Goal: Task Accomplishment & Management: Use online tool/utility

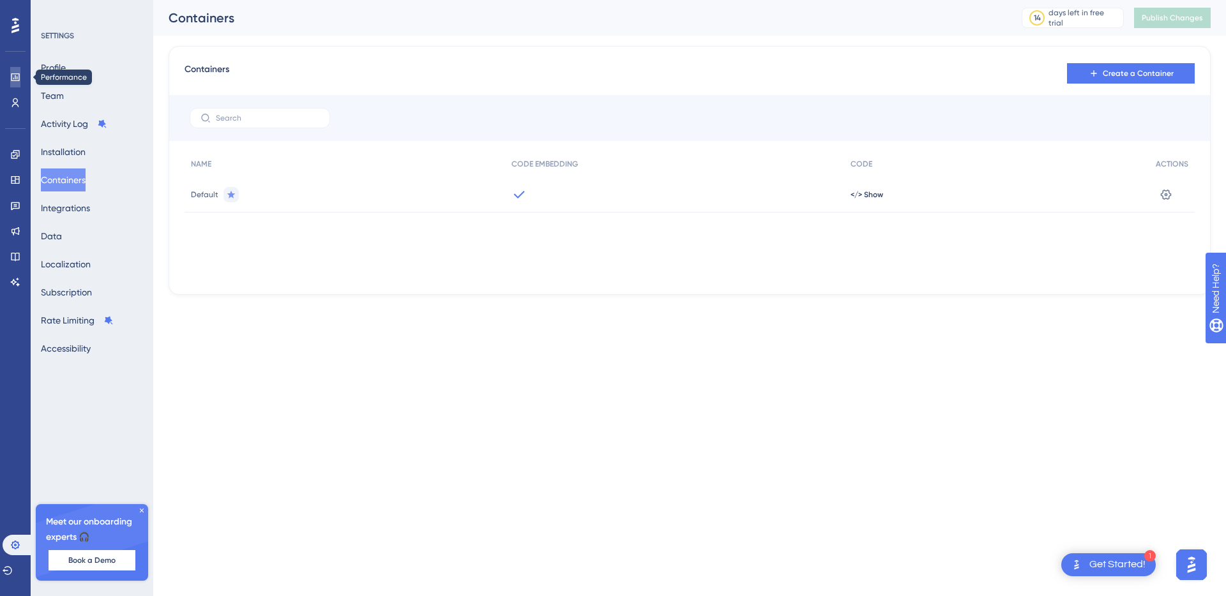
click at [14, 74] on icon at bounding box center [15, 77] width 8 height 8
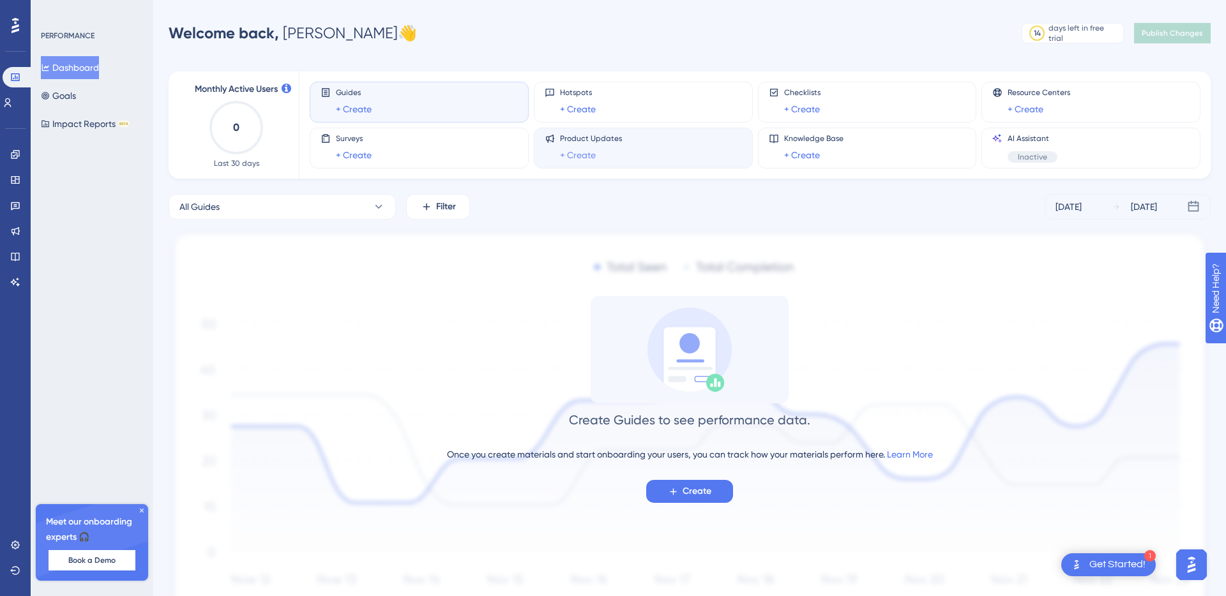
click at [562, 150] on link "+ Create" at bounding box center [578, 154] width 36 height 15
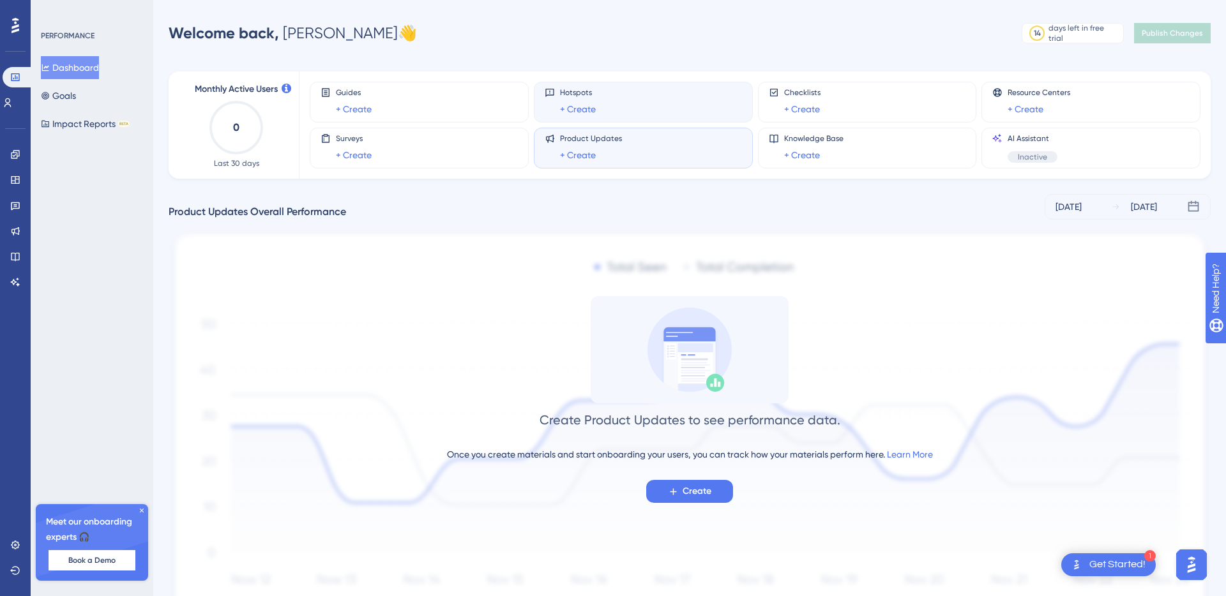
click at [596, 105] on div "Hotspots + Create" at bounding box center [643, 101] width 197 height 29
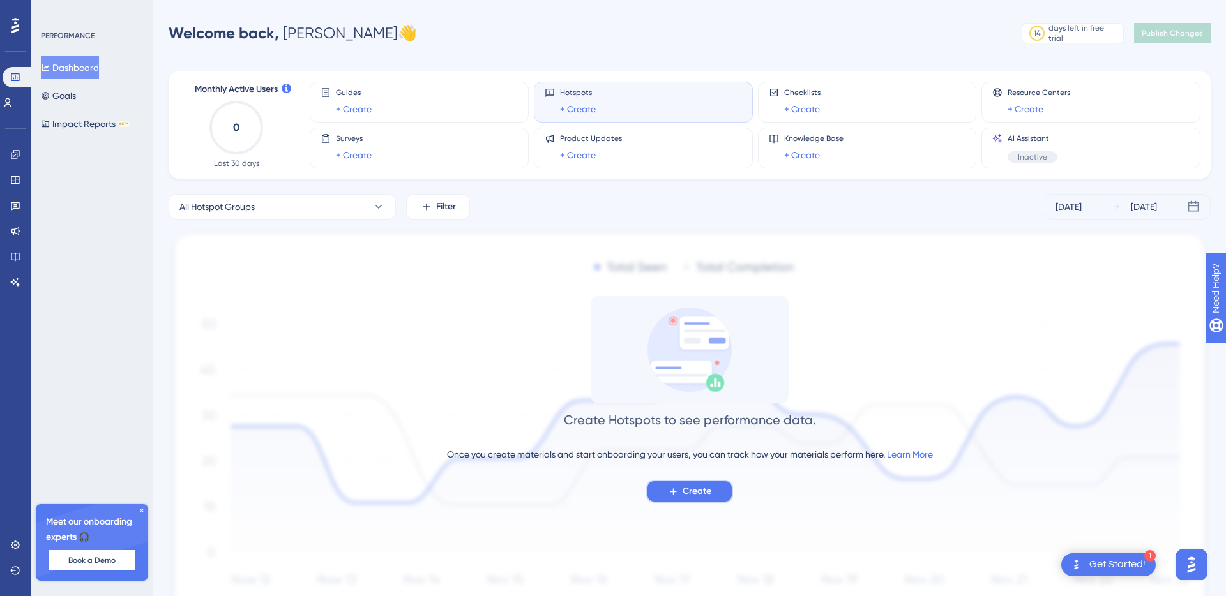
click at [677, 492] on icon at bounding box center [673, 491] width 11 height 11
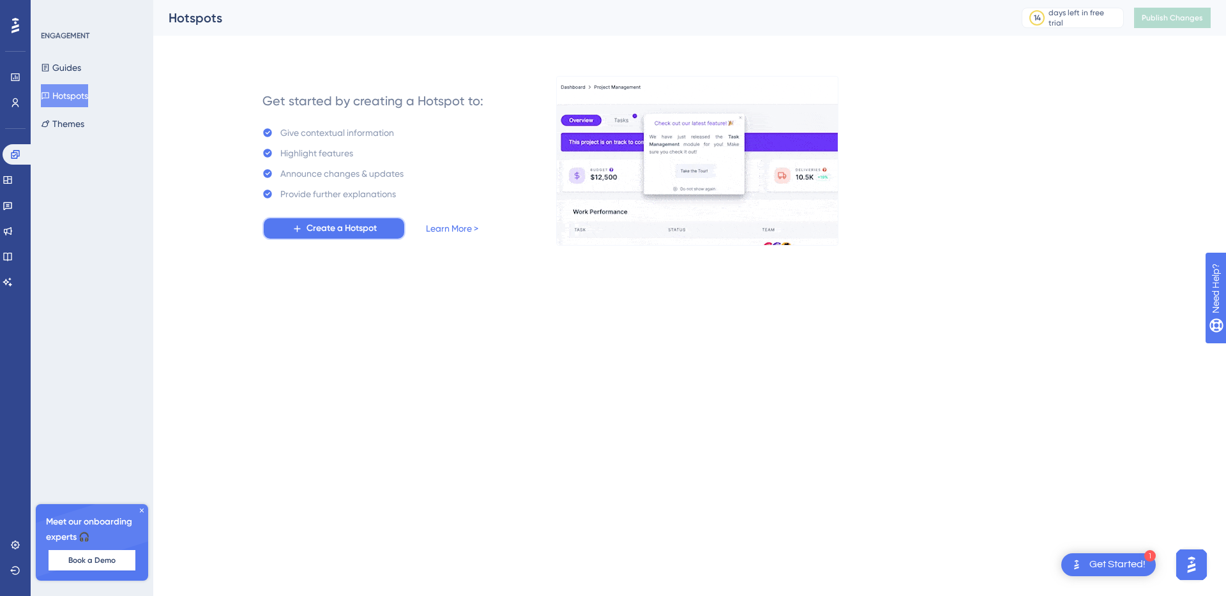
click at [320, 231] on span "Create a Hotspot" at bounding box center [341, 228] width 70 height 15
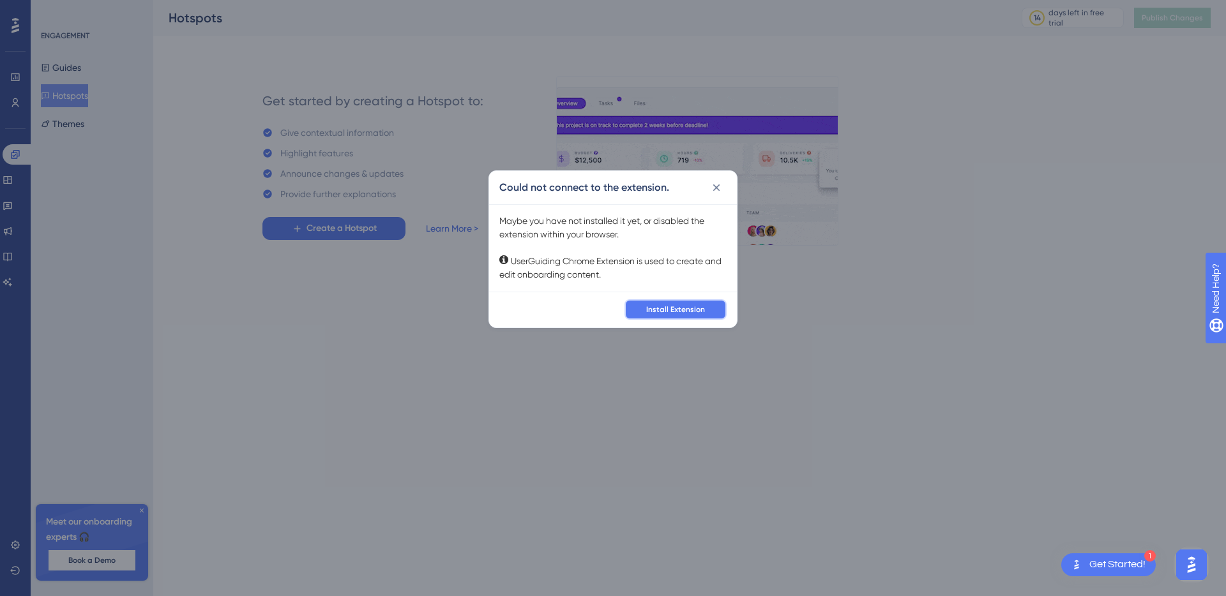
click at [676, 308] on span "Install Extension" at bounding box center [675, 309] width 59 height 10
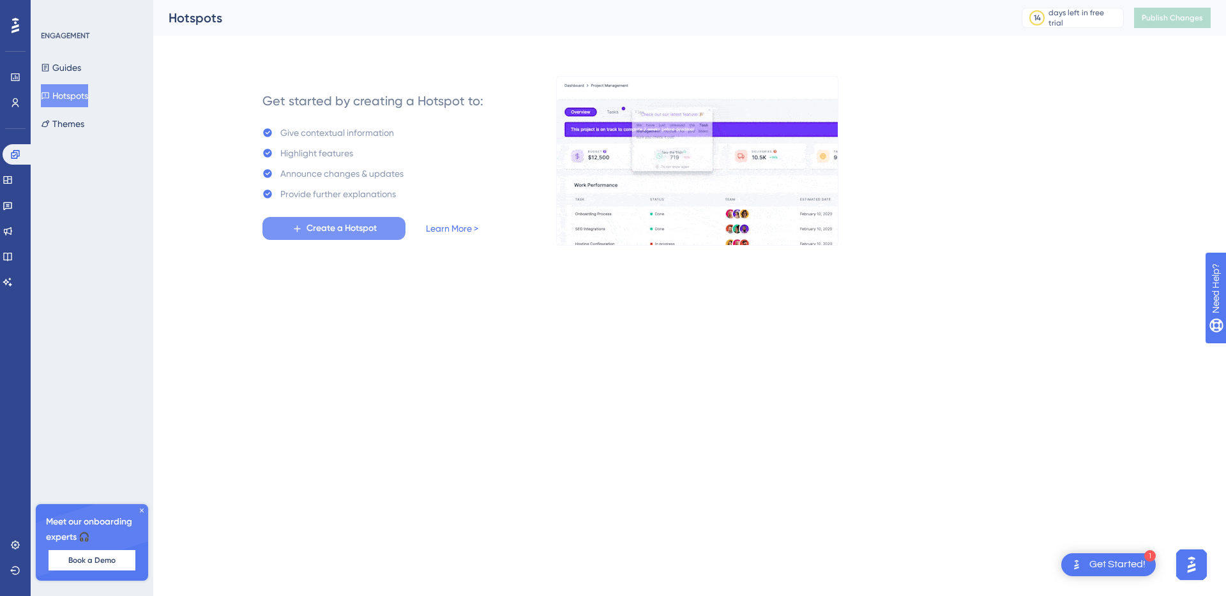
click at [379, 229] on button "Create a Hotspot" at bounding box center [333, 228] width 143 height 23
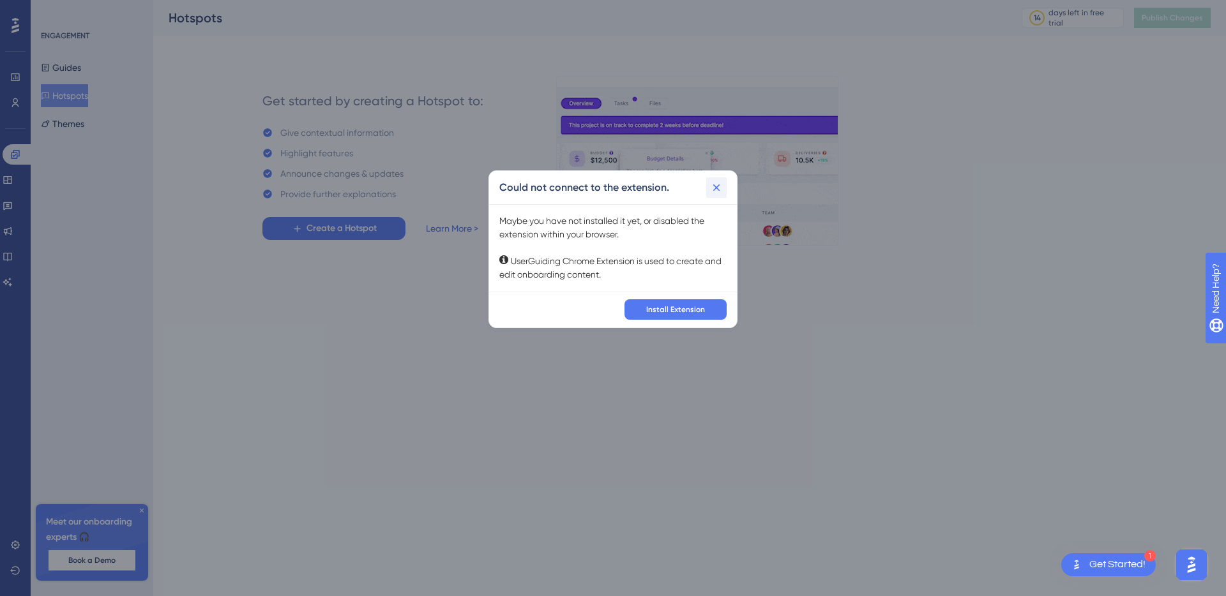
click at [717, 183] on icon at bounding box center [716, 187] width 13 height 13
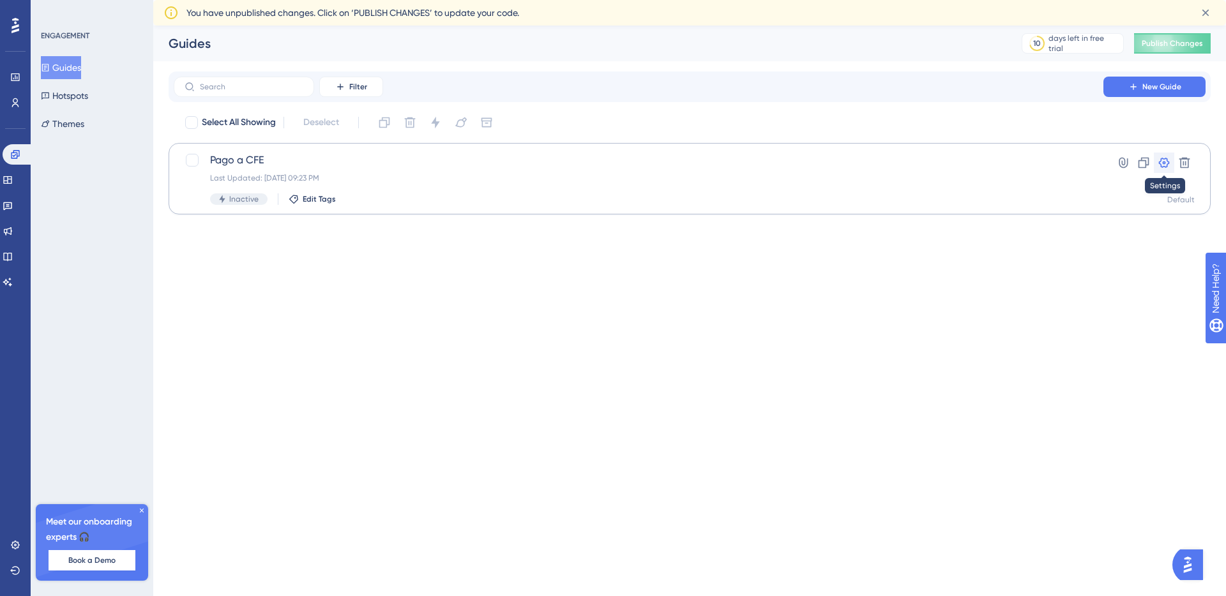
click at [1165, 162] on icon at bounding box center [1163, 162] width 13 height 13
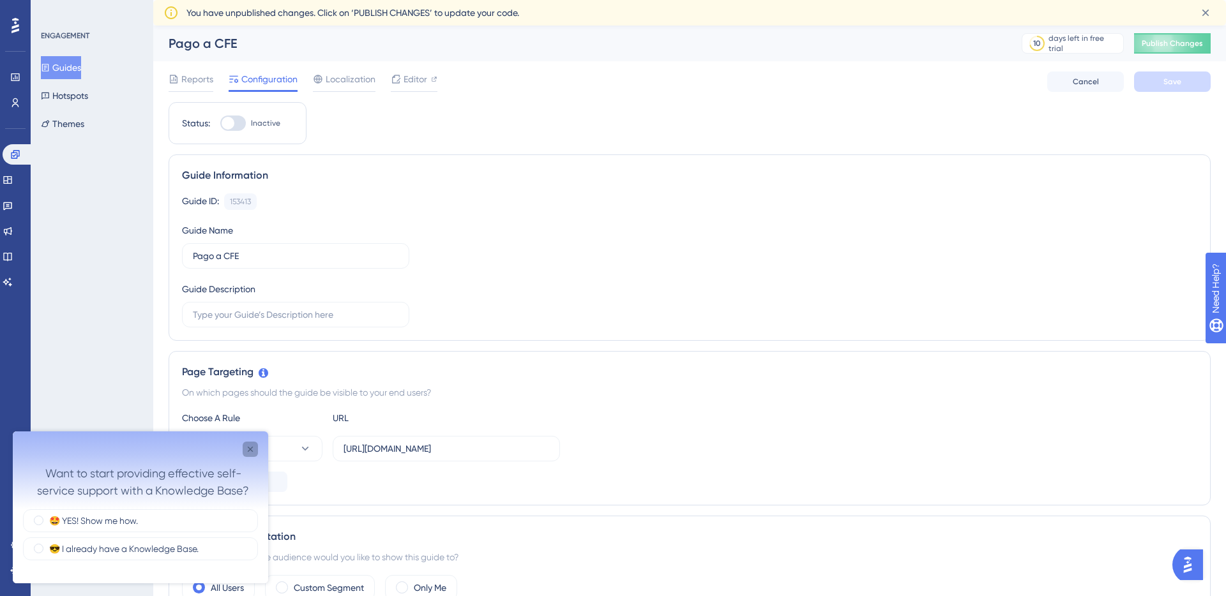
click at [250, 448] on icon "Close survey" at bounding box center [250, 449] width 5 height 5
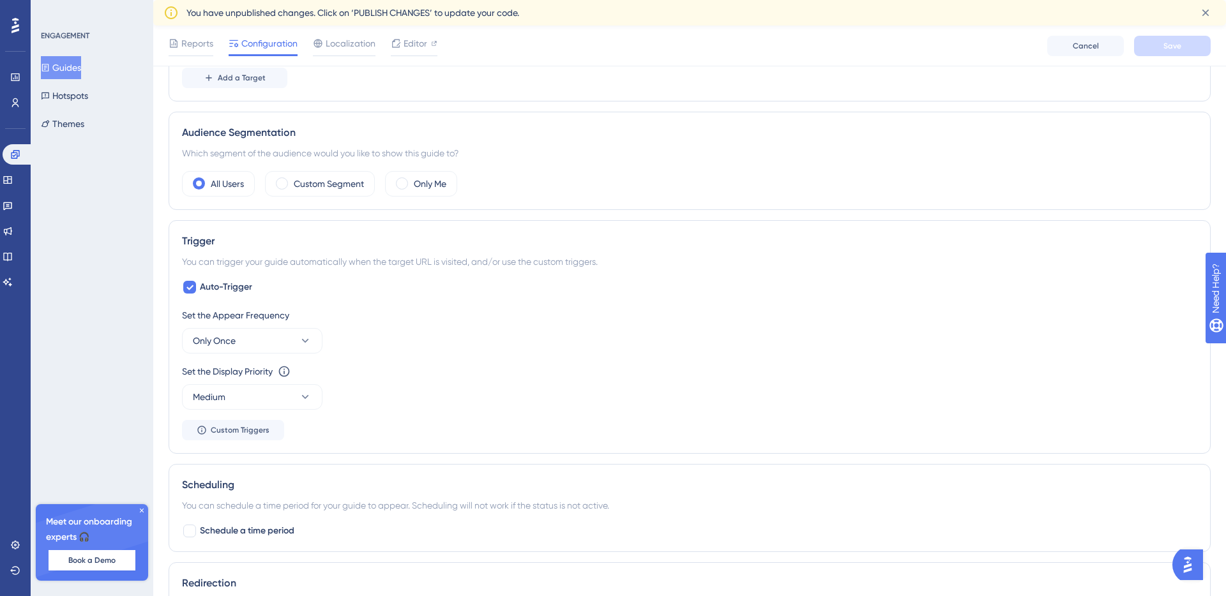
scroll to position [414, 0]
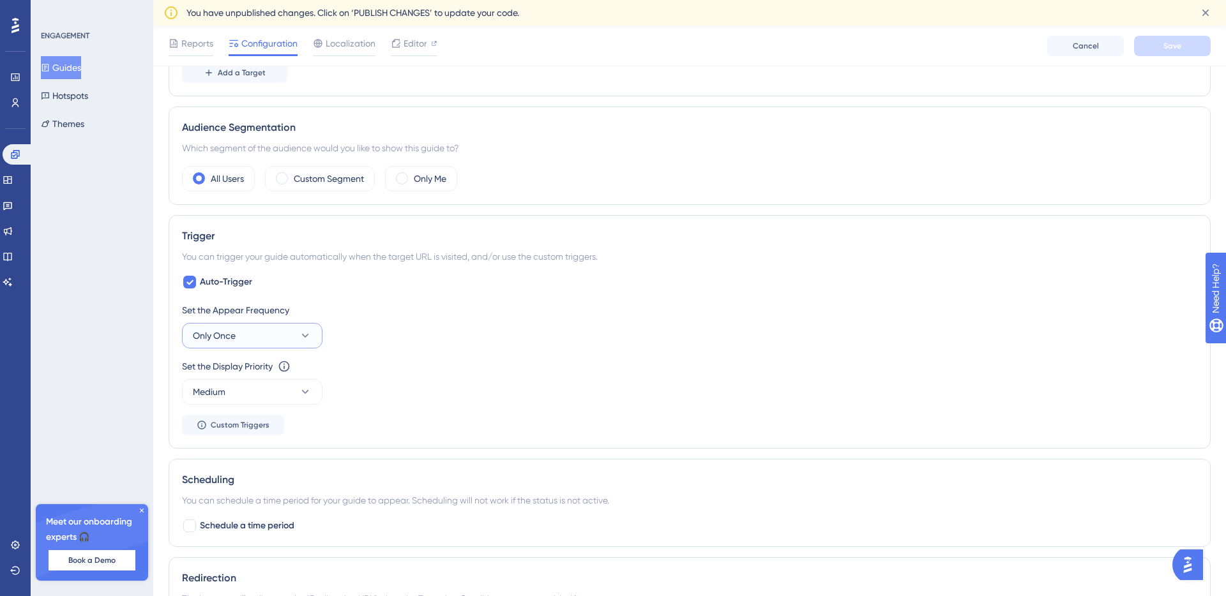
click at [238, 334] on button "Only Once" at bounding box center [252, 336] width 140 height 26
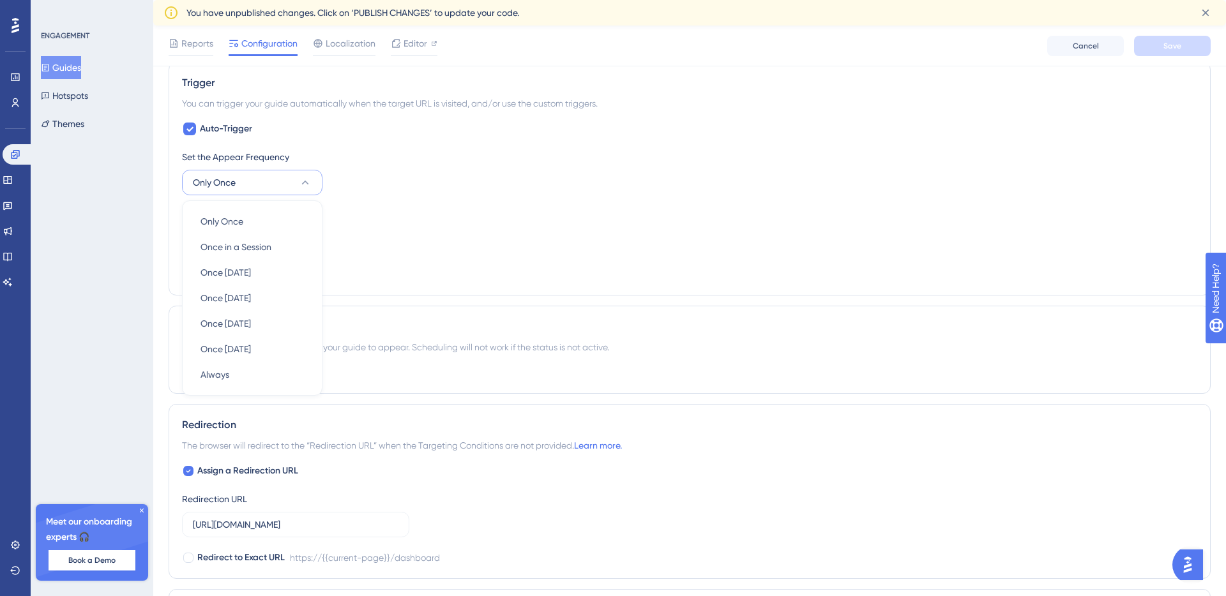
click at [343, 208] on div "Set the Display Priority This option will set the display priority between auto…" at bounding box center [689, 213] width 1015 height 15
click at [276, 239] on button "Medium" at bounding box center [252, 239] width 140 height 26
click at [377, 234] on div "Set the Display Priority This option will set the display priority between auto…" at bounding box center [689, 229] width 1015 height 46
click at [244, 269] on span "Custom Triggers" at bounding box center [240, 272] width 59 height 10
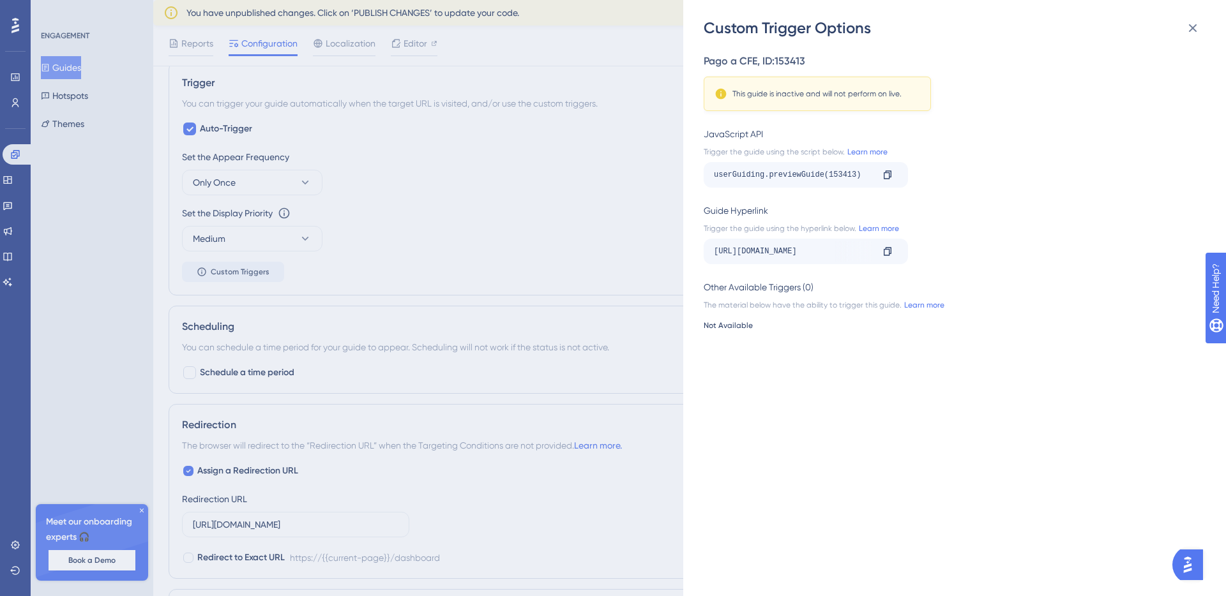
click at [449, 317] on div "Custom Trigger Options Pago a CFE , ID: 153413 This guide is inactive and will …" at bounding box center [613, 298] width 1226 height 596
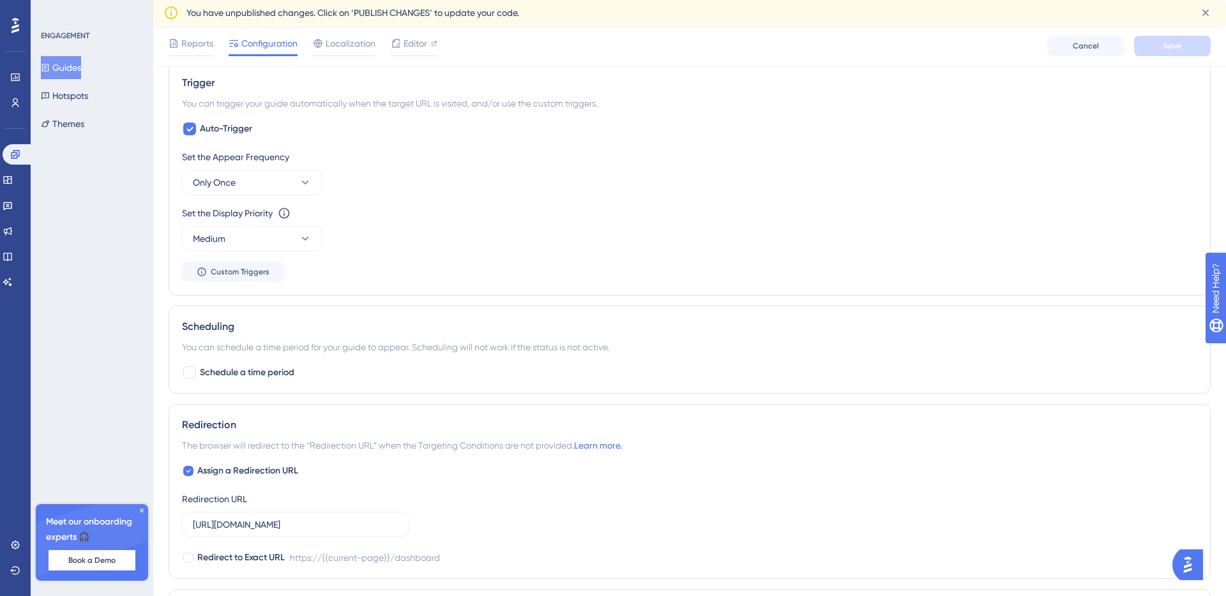
click at [143, 512] on icon at bounding box center [142, 511] width 4 height 4
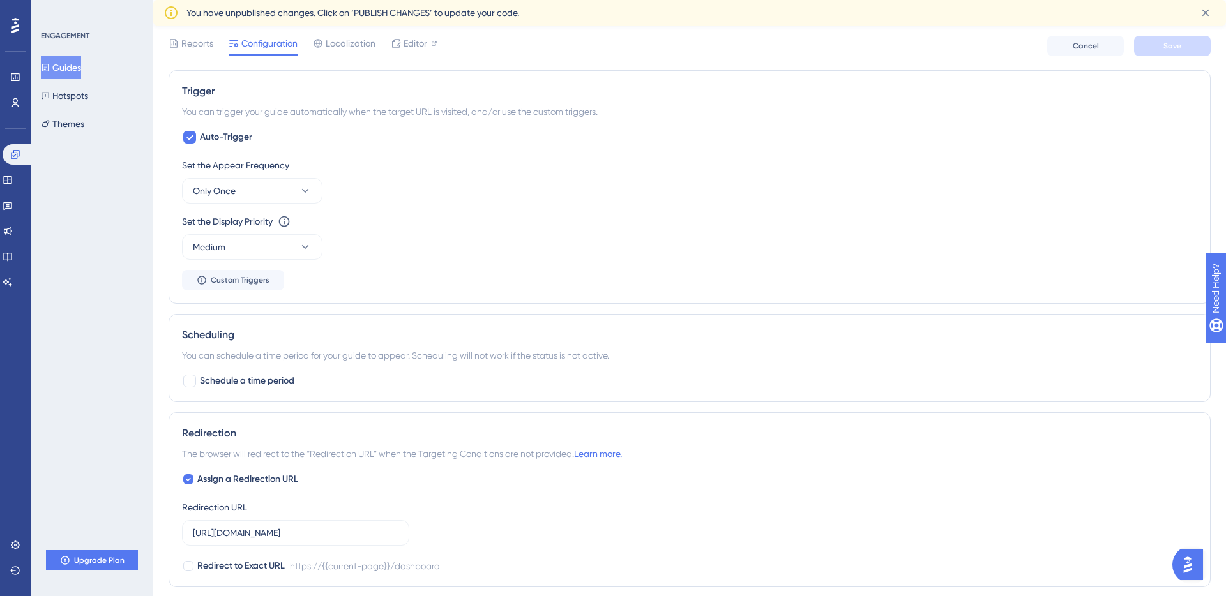
scroll to position [191, 0]
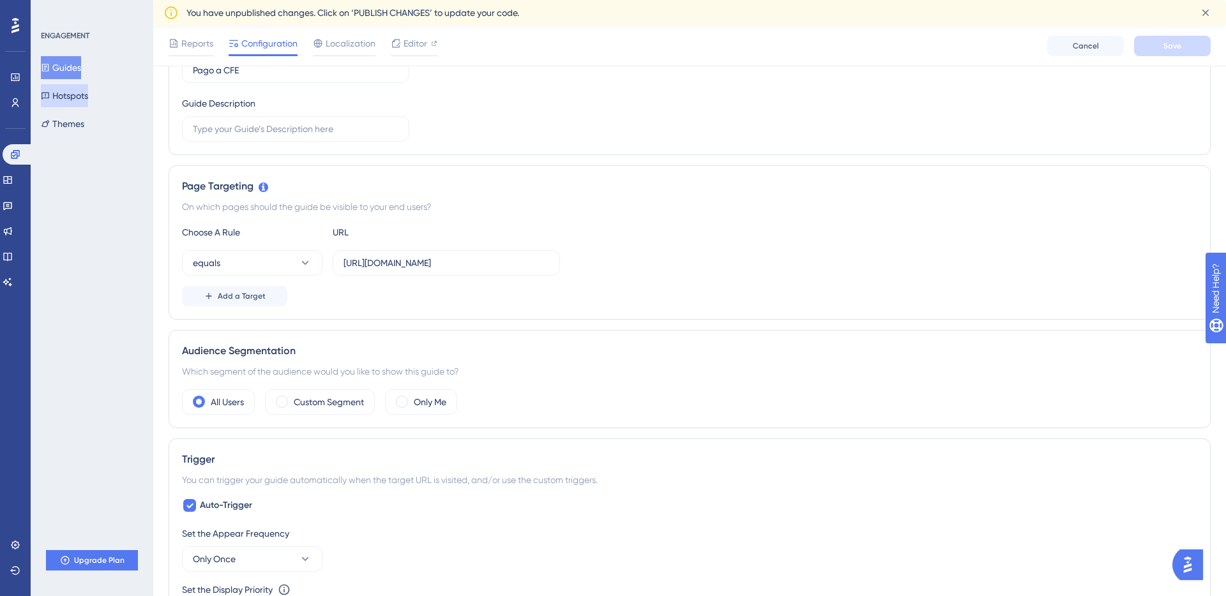
click at [88, 96] on button "Hotspots" at bounding box center [64, 95] width 47 height 23
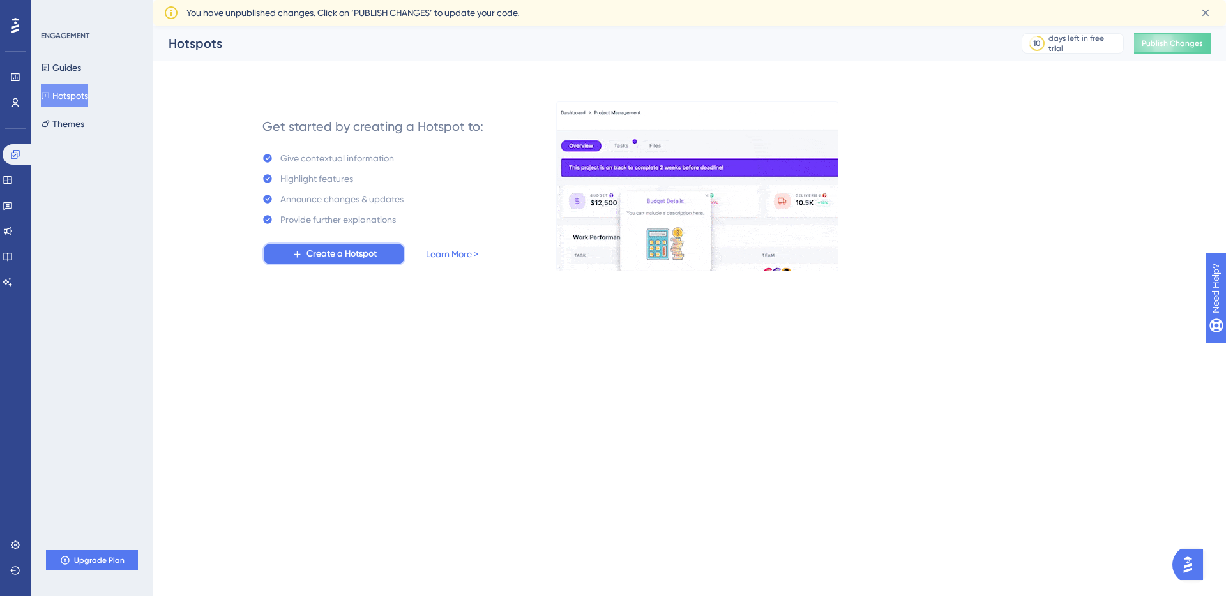
click at [322, 258] on span "Create a Hotspot" at bounding box center [341, 253] width 70 height 15
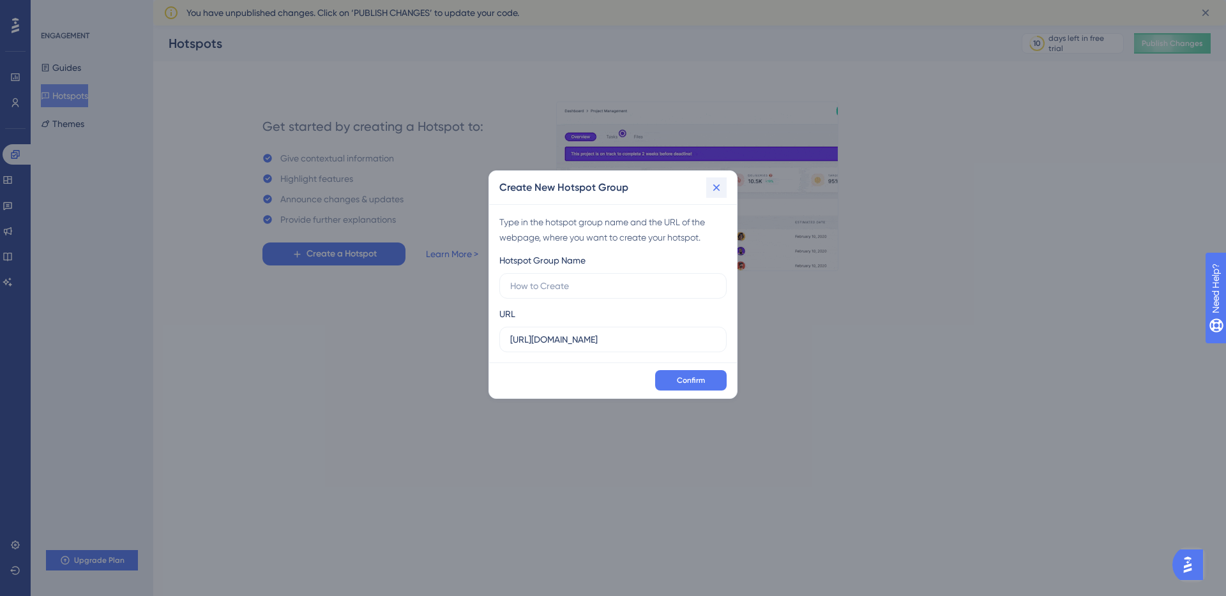
click at [720, 189] on icon at bounding box center [716, 187] width 13 height 13
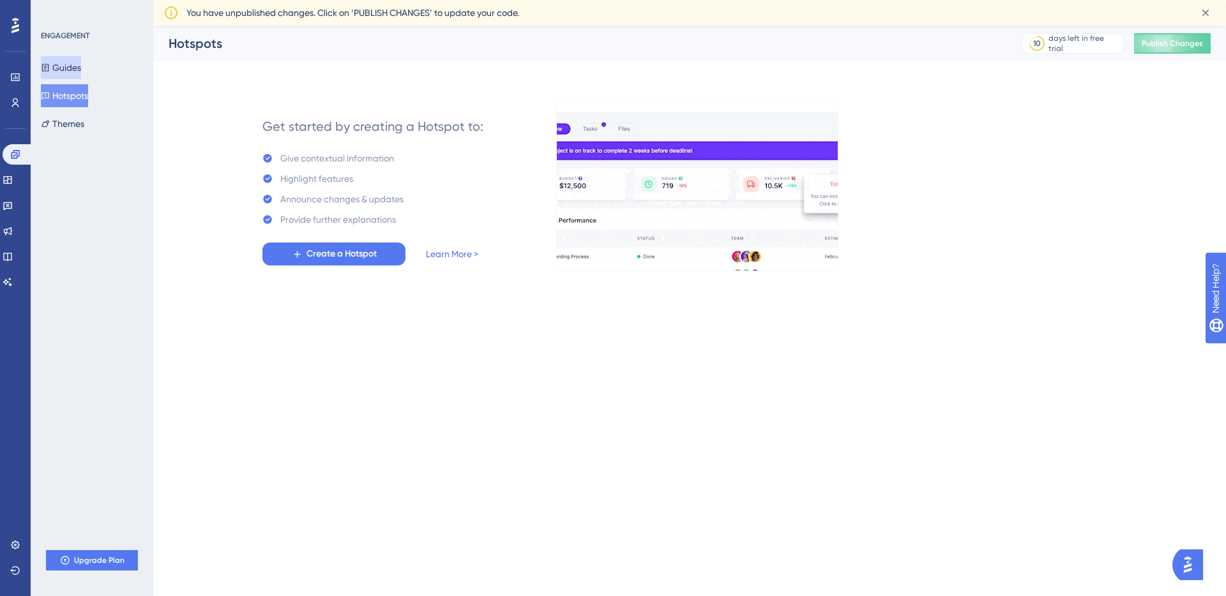
click at [70, 63] on button "Guides" at bounding box center [61, 67] width 40 height 23
